Goal: Task Accomplishment & Management: Manage account settings

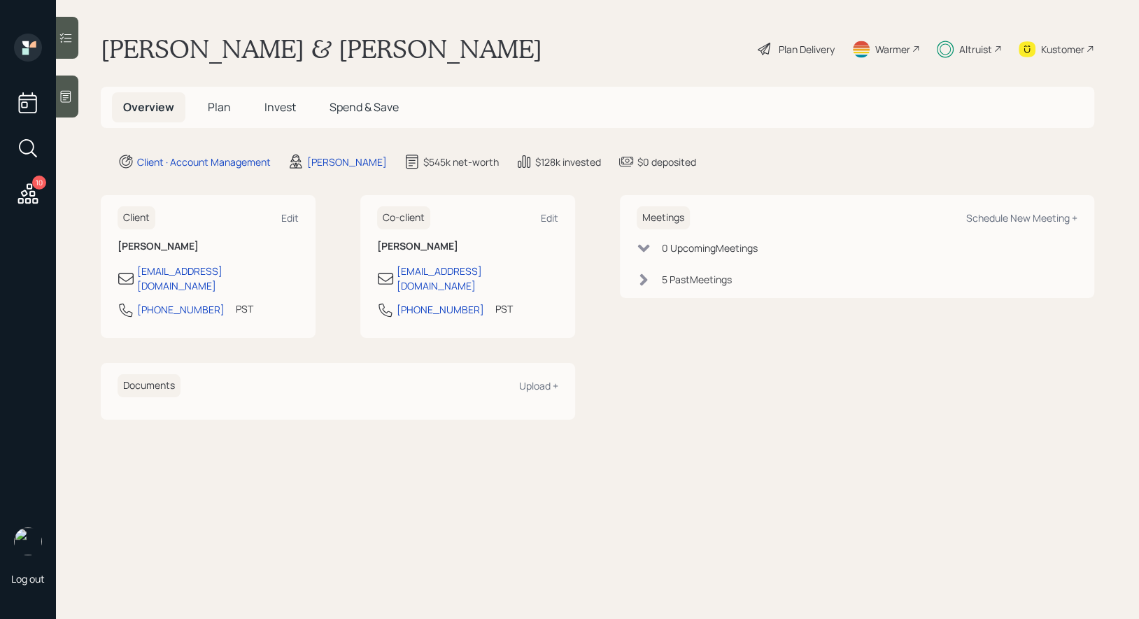
click at [276, 106] on span "Invest" at bounding box center [279, 106] width 31 height 15
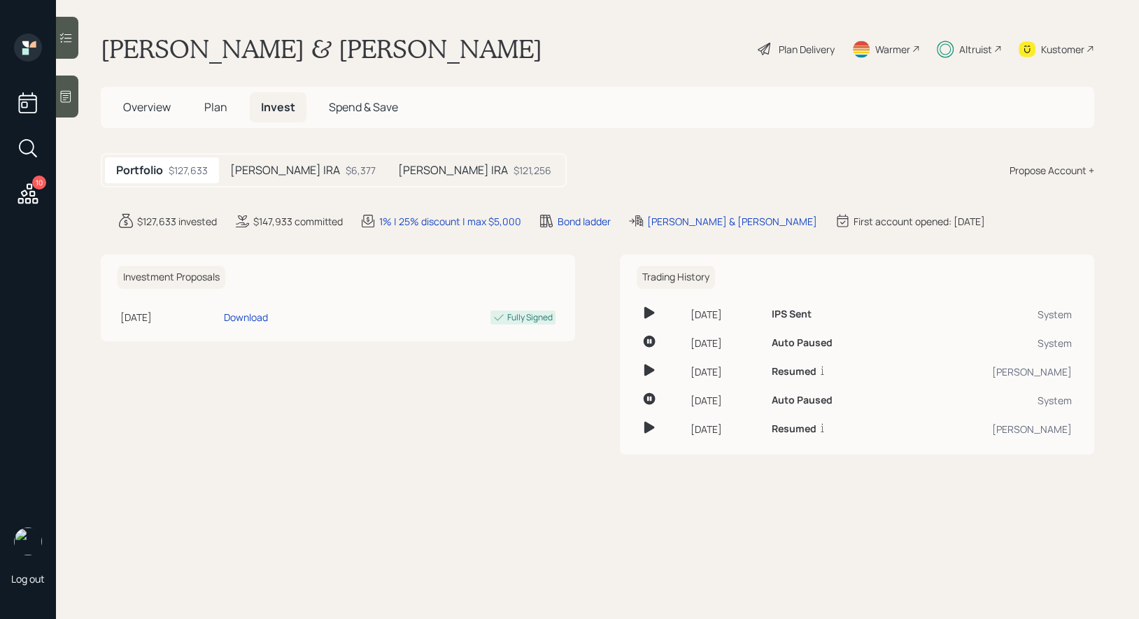
click at [272, 170] on h5 "Kris Rollover IRA" at bounding box center [285, 170] width 110 height 13
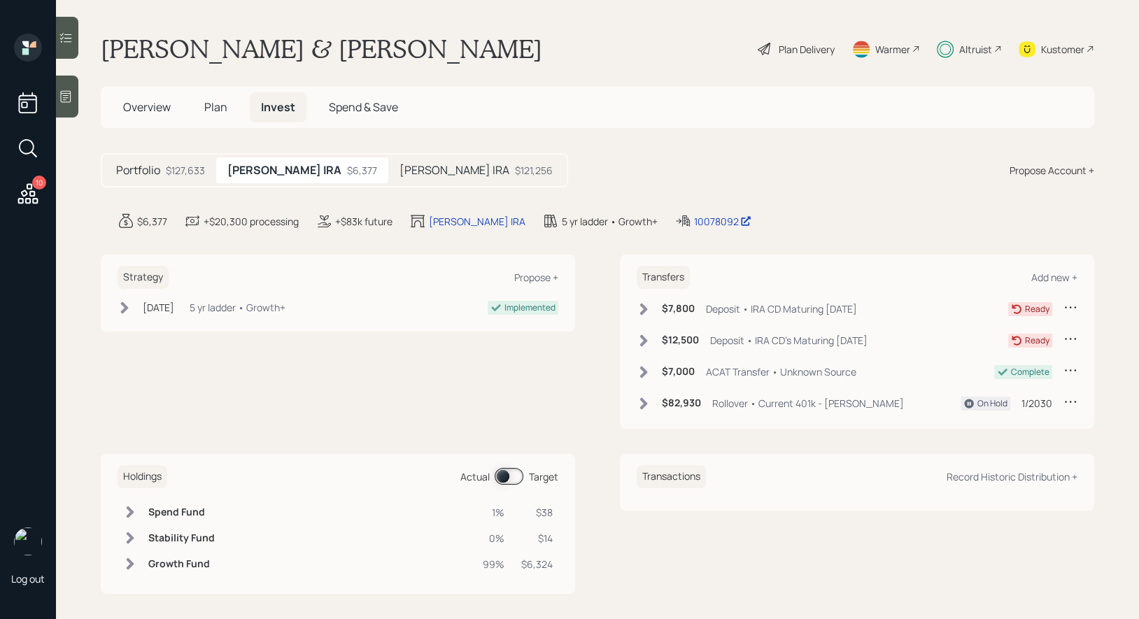
click at [644, 306] on icon at bounding box center [644, 309] width 8 height 12
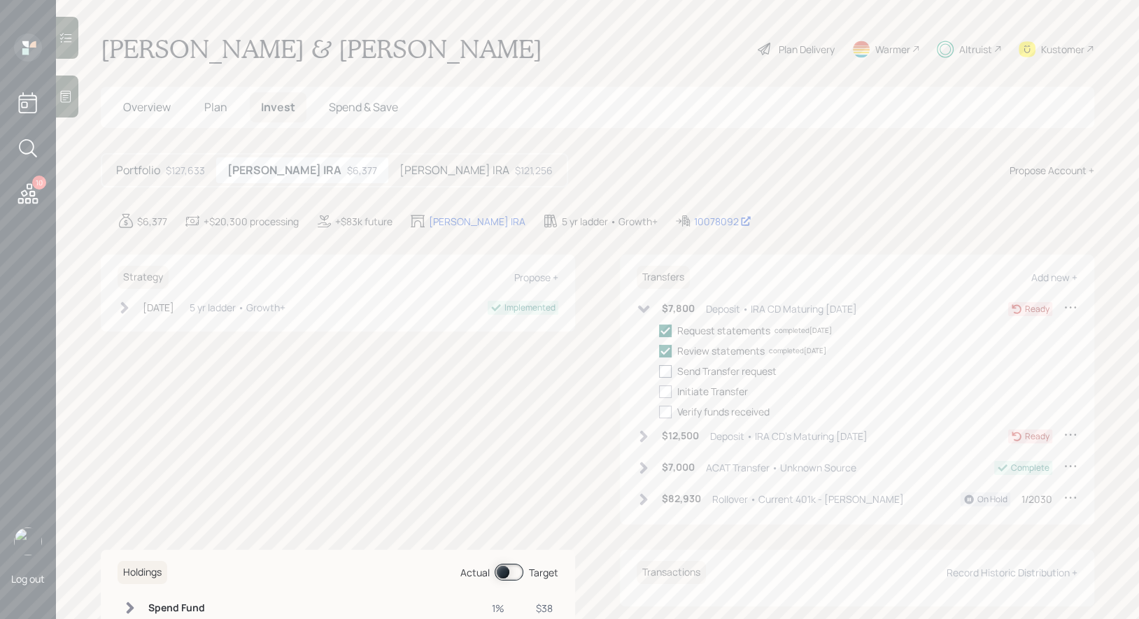
click at [666, 368] on div at bounding box center [665, 371] width 13 height 13
click at [659, 371] on input "checkbox" at bounding box center [658, 371] width 1 height 1
checkbox input "true"
click at [641, 434] on icon at bounding box center [644, 436] width 14 height 14
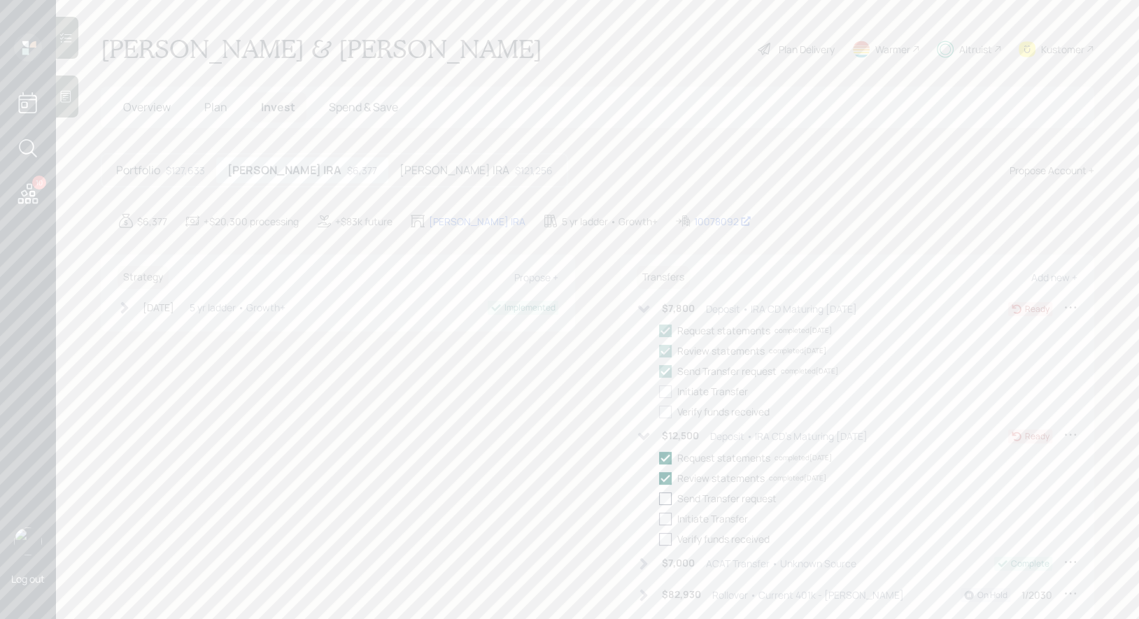
click at [664, 499] on div at bounding box center [665, 498] width 13 height 13
click at [659, 499] on input "checkbox" at bounding box center [658, 498] width 1 height 1
checkbox input "true"
click at [645, 434] on icon at bounding box center [644, 436] width 12 height 8
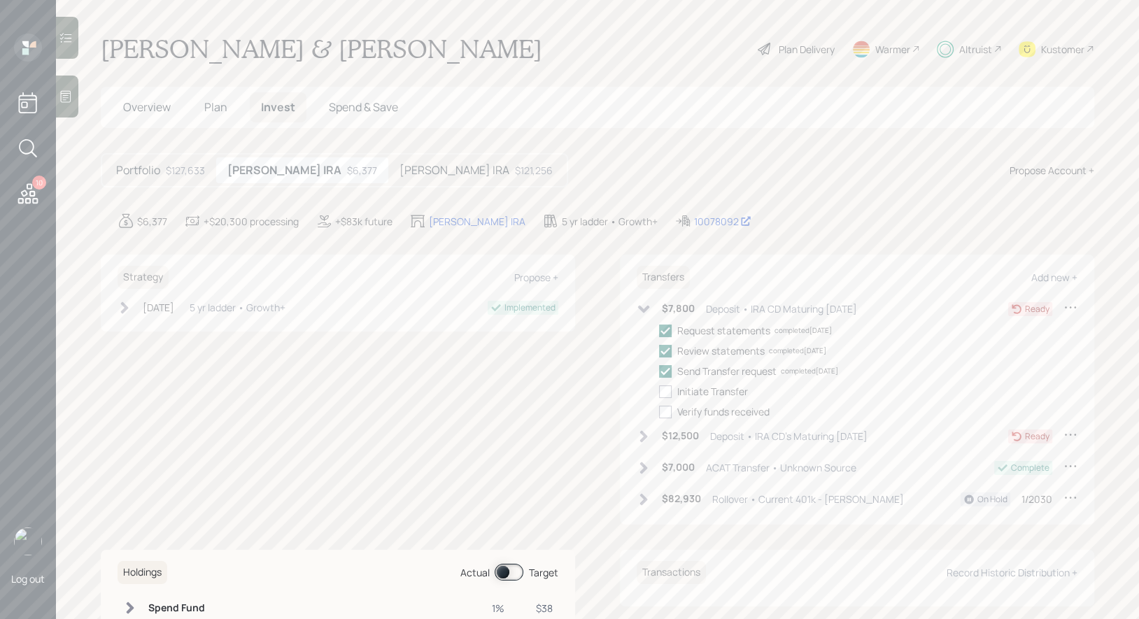
click at [645, 319] on div "$7,800 Deposit • IRA CD Maturing October 15 2025 Ready Request statements compl…" at bounding box center [857, 359] width 441 height 119
click at [641, 304] on icon at bounding box center [644, 309] width 14 height 14
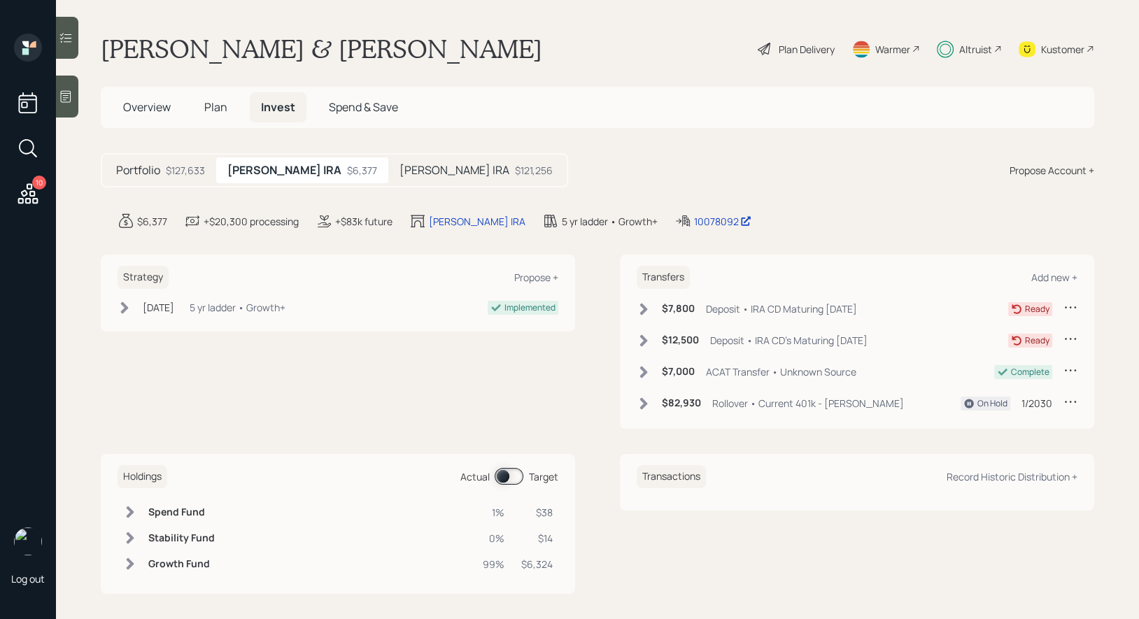
click at [402, 166] on h5 "Janice Rollover IRA" at bounding box center [454, 170] width 110 height 13
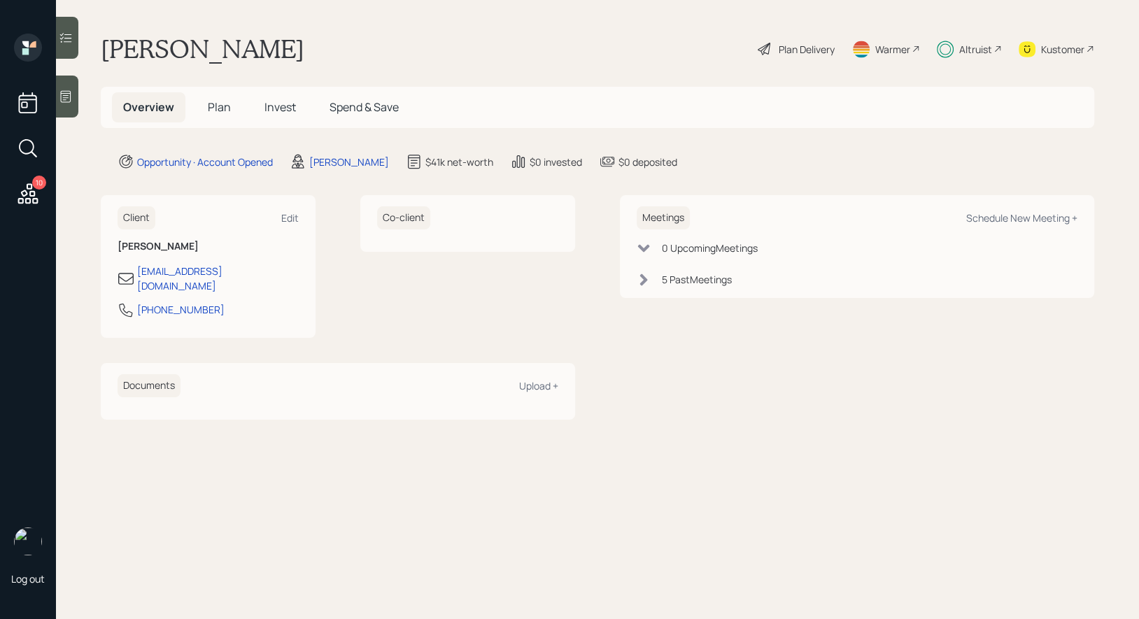
click at [222, 111] on span "Plan" at bounding box center [219, 106] width 23 height 15
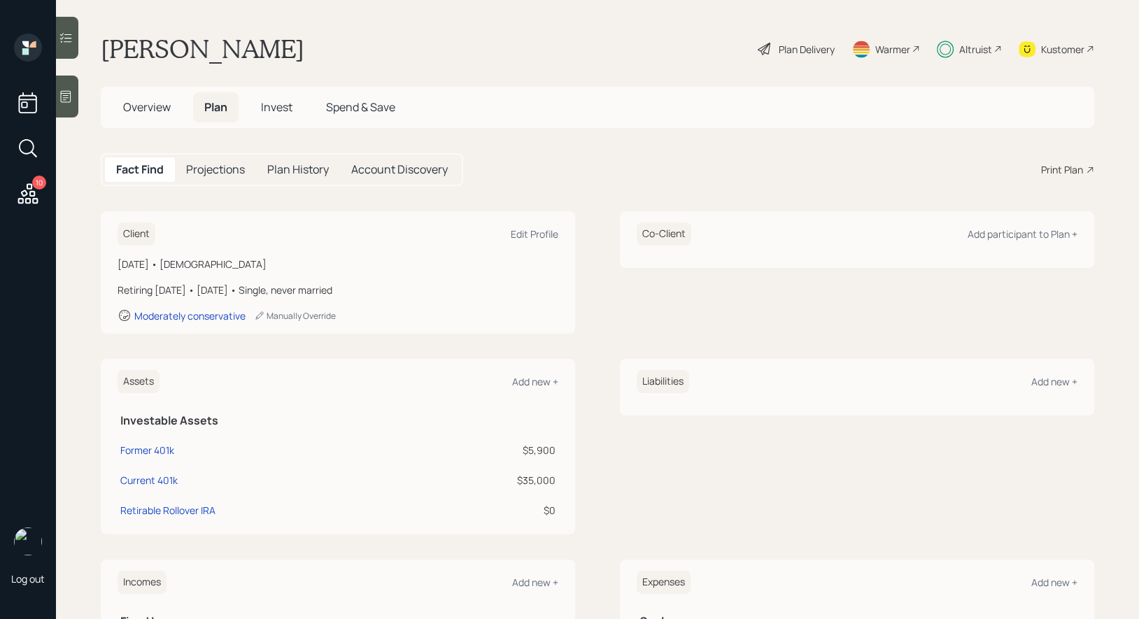
click at [278, 111] on span "Invest" at bounding box center [276, 106] width 31 height 15
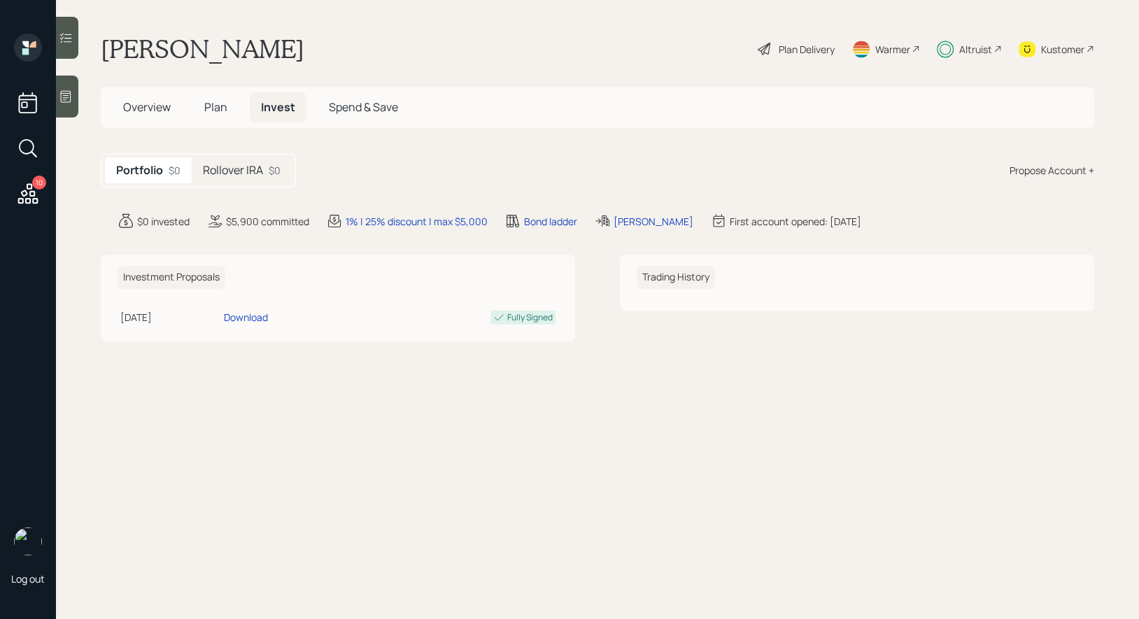
click at [254, 169] on h5 "Rollover IRA" at bounding box center [233, 170] width 60 height 13
